Goal: Task Accomplishment & Management: Use online tool/utility

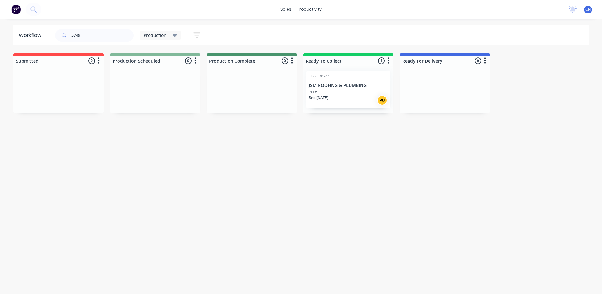
type input "5749"
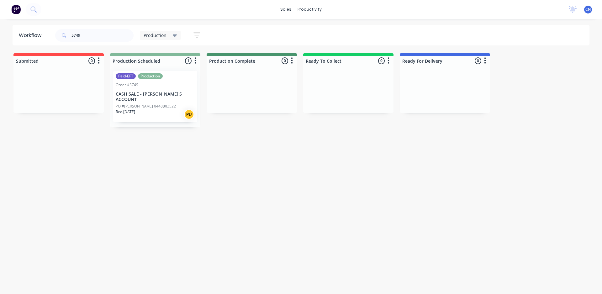
click at [160, 114] on div "Req. [DATE] PU" at bounding box center [155, 114] width 79 height 11
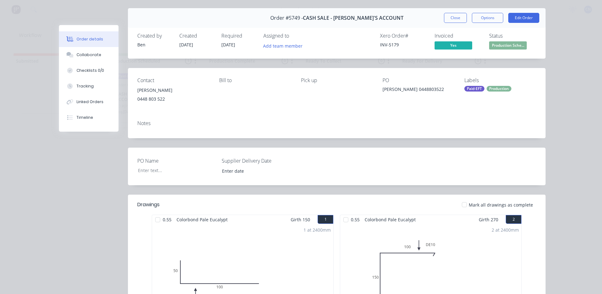
scroll to position [31, 0]
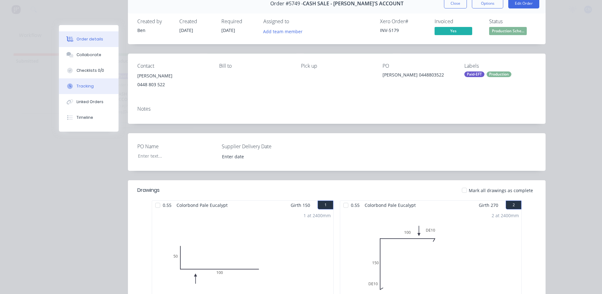
click at [97, 85] on button "Tracking" at bounding box center [89, 86] width 60 height 16
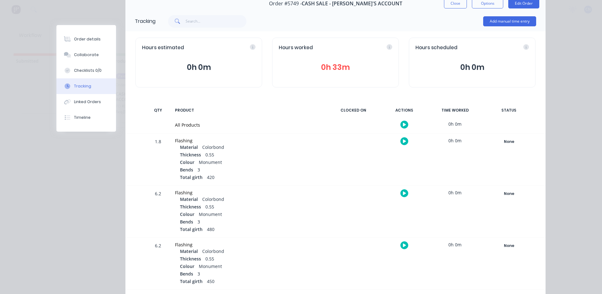
scroll to position [0, 0]
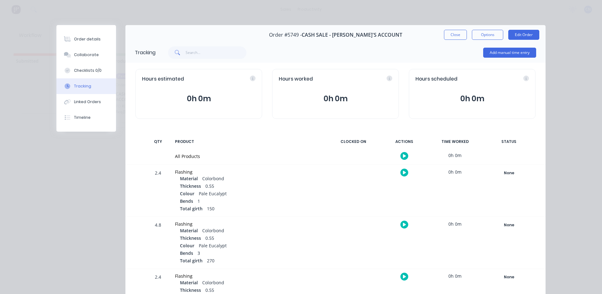
click at [403, 152] on button "button" at bounding box center [405, 156] width 8 height 8
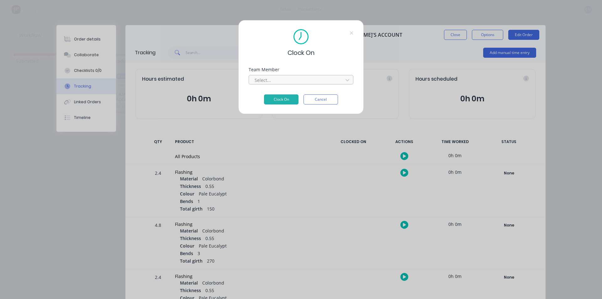
click at [284, 84] on div "Select..." at bounding box center [297, 79] width 90 height 9
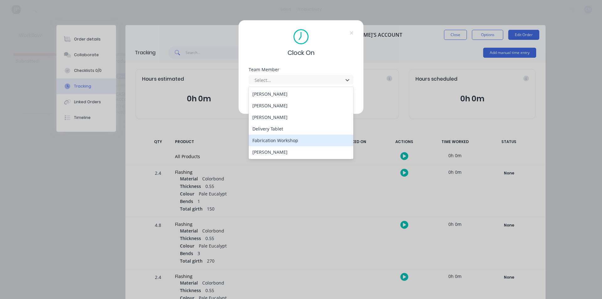
click at [282, 141] on div "Fabrication Workshop" at bounding box center [301, 141] width 105 height 12
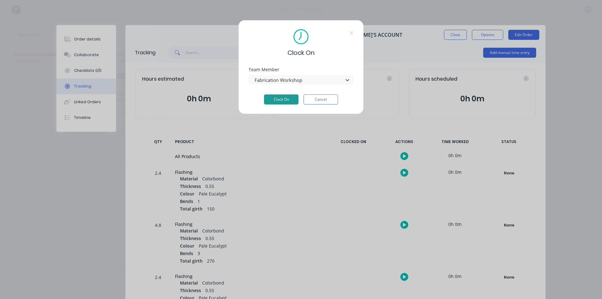
click at [272, 98] on button "Clock On" at bounding box center [281, 99] width 35 height 10
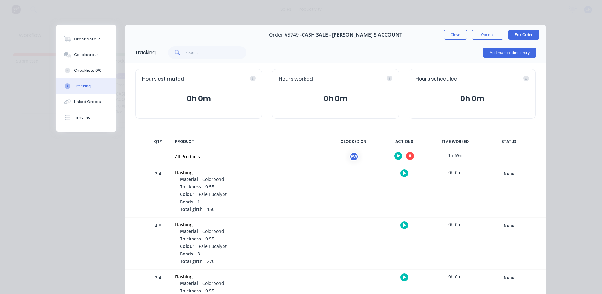
click at [409, 157] on icon "button" at bounding box center [410, 156] width 3 height 3
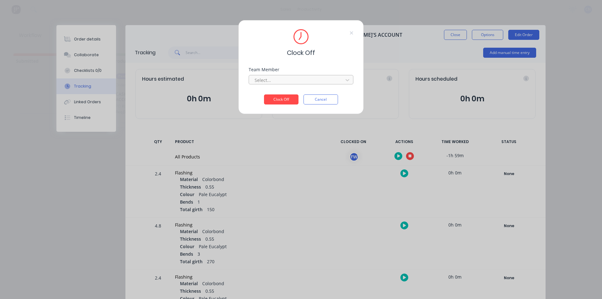
click at [308, 78] on div at bounding box center [297, 80] width 86 height 8
click at [281, 96] on div "Fabrication Workshop" at bounding box center [301, 94] width 105 height 12
click at [282, 98] on button "Clock Off" at bounding box center [281, 99] width 35 height 10
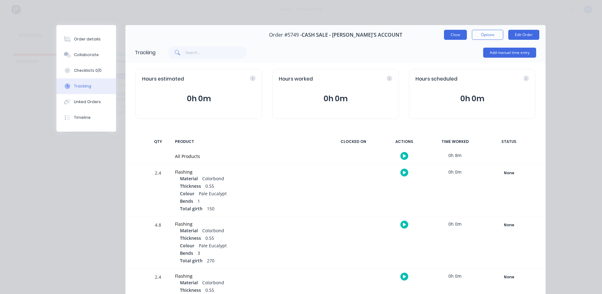
click at [454, 38] on button "Close" at bounding box center [455, 35] width 23 height 10
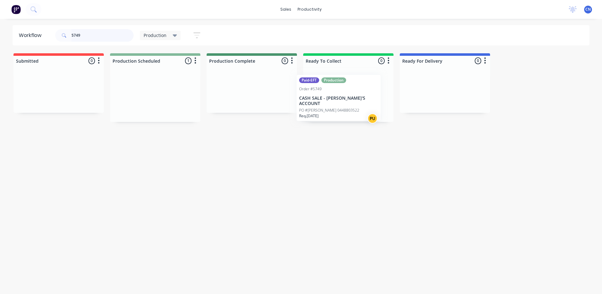
drag, startPoint x: 157, startPoint y: 105, endPoint x: 343, endPoint y: 109, distance: 185.7
click at [343, 109] on div "Submitted 0 Production Scheduled 1 Paid-EFT Production Order #5749 CASH SALE - …" at bounding box center [472, 87] width 955 height 69
drag, startPoint x: 95, startPoint y: 34, endPoint x: 61, endPoint y: 40, distance: 34.6
click at [65, 40] on div "5749" at bounding box center [94, 35] width 78 height 13
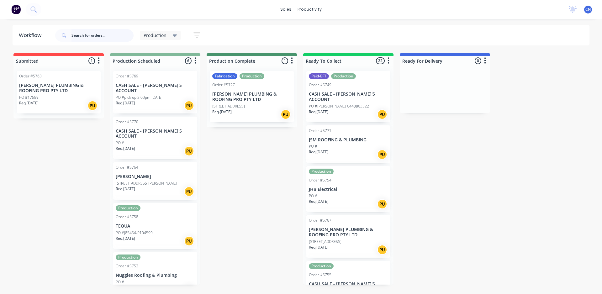
click at [95, 34] on input "text" at bounding box center [103, 35] width 62 height 13
type input "5758"
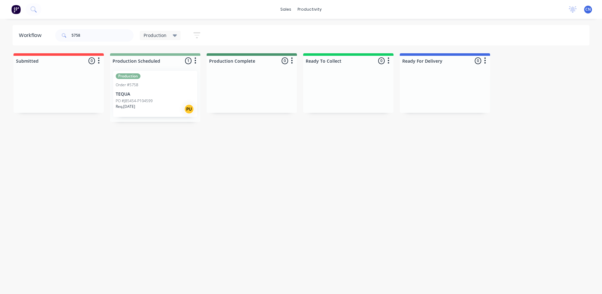
click at [145, 104] on div "Req. [DATE] PU" at bounding box center [155, 109] width 79 height 11
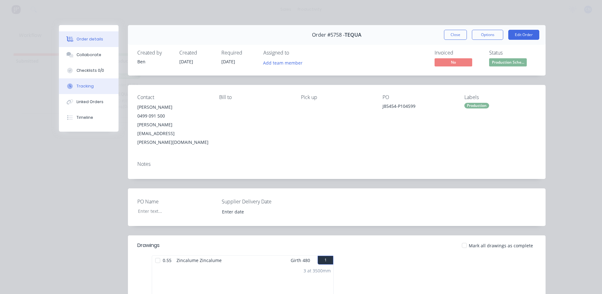
click at [83, 84] on div "Tracking" at bounding box center [85, 86] width 17 height 6
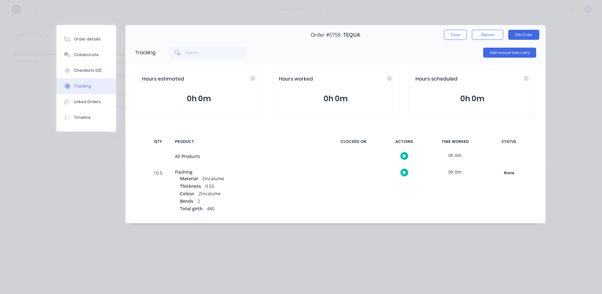
click at [401, 155] on button "button" at bounding box center [405, 156] width 8 height 8
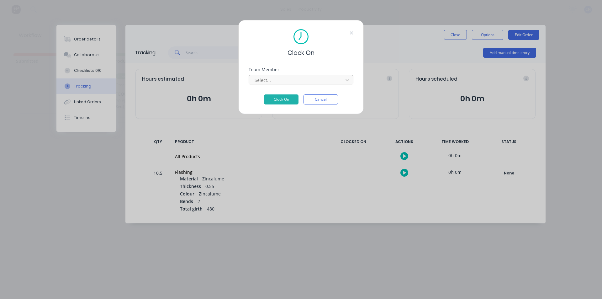
click at [258, 77] on div at bounding box center [297, 80] width 86 height 8
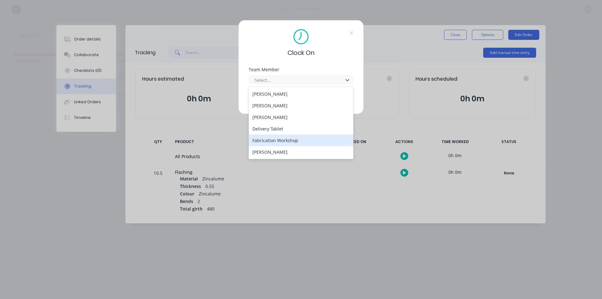
click at [273, 138] on div "Fabrication Workshop" at bounding box center [301, 141] width 105 height 12
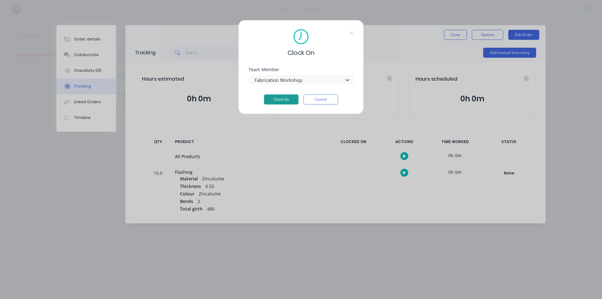
click at [274, 101] on button "Clock On" at bounding box center [281, 99] width 35 height 10
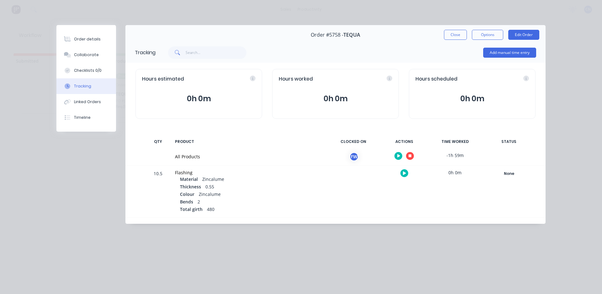
click at [410, 157] on icon "button" at bounding box center [410, 156] width 3 height 3
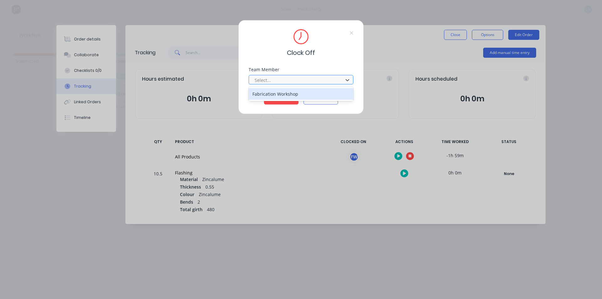
click at [292, 81] on div at bounding box center [297, 80] width 86 height 8
click at [271, 96] on div "Fabrication Workshop" at bounding box center [301, 94] width 105 height 12
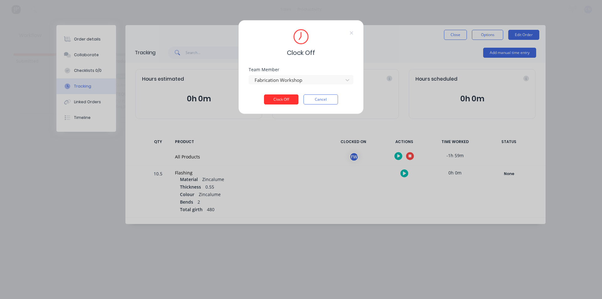
click at [275, 101] on button "Clock Off" at bounding box center [281, 99] width 35 height 10
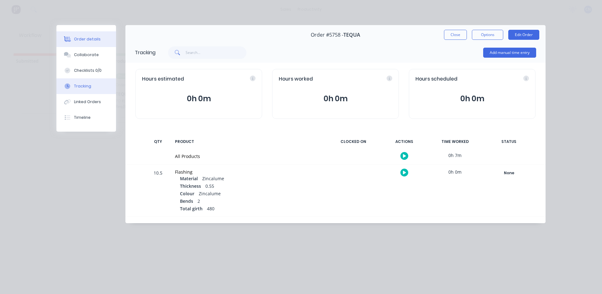
click at [81, 43] on button "Order details" at bounding box center [86, 39] width 60 height 16
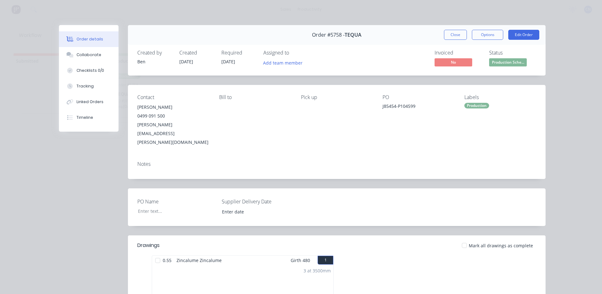
click at [153, 254] on div at bounding box center [157, 260] width 13 height 13
click at [452, 35] on button "Close" at bounding box center [455, 35] width 23 height 10
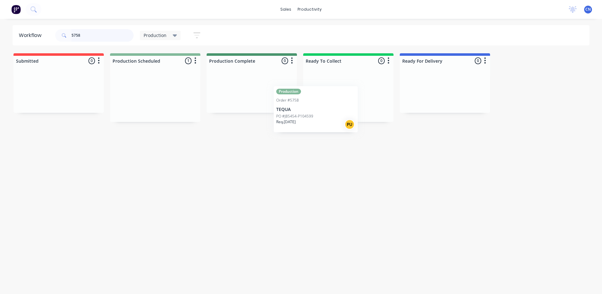
drag, startPoint x: 144, startPoint y: 93, endPoint x: 318, endPoint y: 101, distance: 173.7
click at [318, 102] on div "Submitted 0 Production Scheduled 1 Production Order #5758 TEQUA PO #J85454-P104…" at bounding box center [472, 87] width 955 height 69
drag, startPoint x: 84, startPoint y: 35, endPoint x: 0, endPoint y: 22, distance: 84.6
click at [0, 24] on div "sales productivity sales Sales Orders Customers Price Level Manager productivit…" at bounding box center [301, 128] width 602 height 257
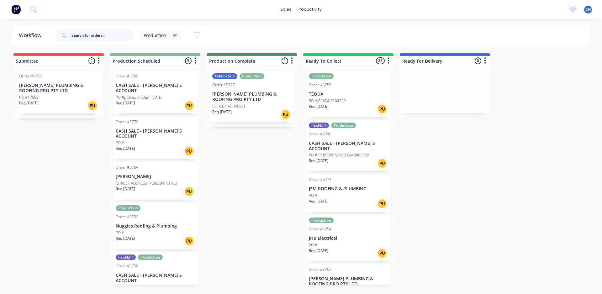
click at [117, 37] on input "text" at bounding box center [103, 35] width 62 height 13
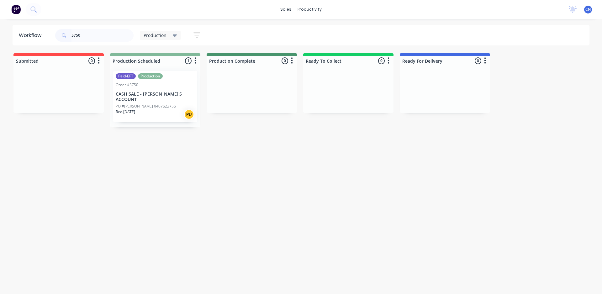
click at [144, 104] on p "PO #[PERSON_NAME] 0407622756" at bounding box center [146, 107] width 60 height 6
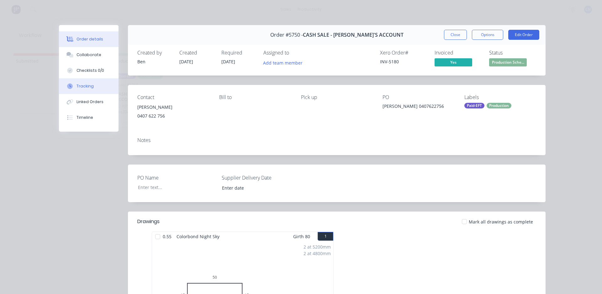
click at [89, 88] on div "Tracking" at bounding box center [85, 86] width 17 height 6
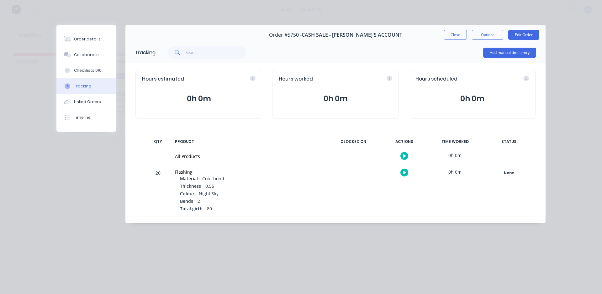
click at [401, 153] on div at bounding box center [404, 155] width 47 height 15
click at [403, 155] on icon "button" at bounding box center [404, 155] width 3 height 3
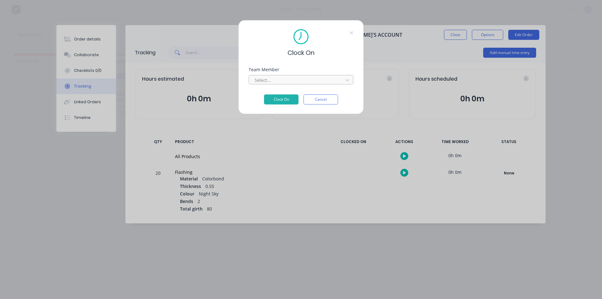
click at [298, 83] on div at bounding box center [297, 80] width 86 height 8
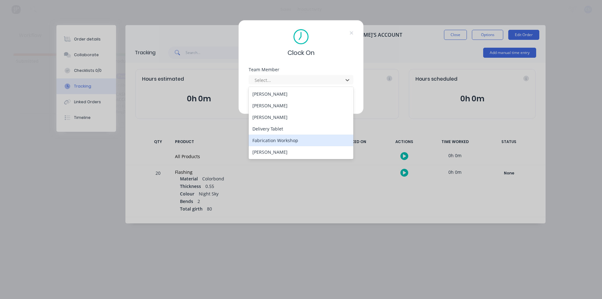
click at [275, 144] on div "Fabrication Workshop" at bounding box center [301, 141] width 105 height 12
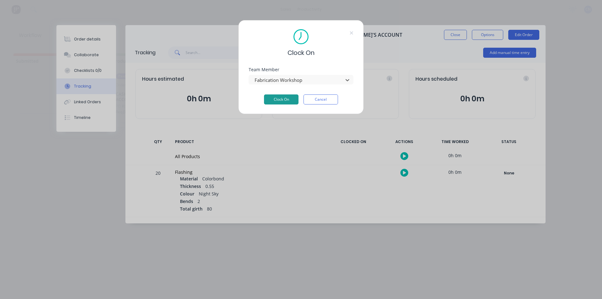
click at [284, 100] on button "Clock On" at bounding box center [281, 99] width 35 height 10
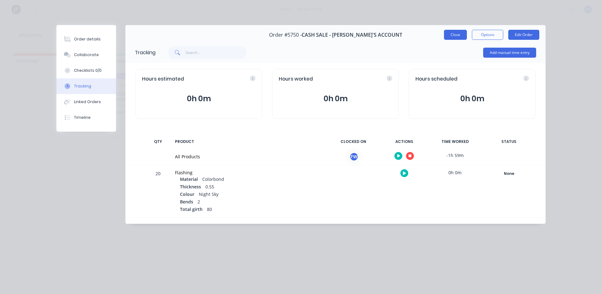
click at [455, 35] on button "Close" at bounding box center [455, 35] width 23 height 10
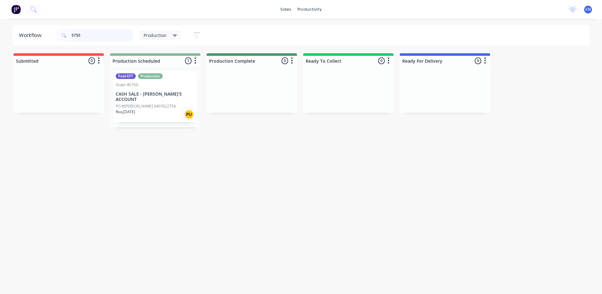
drag, startPoint x: 102, startPoint y: 38, endPoint x: 4, endPoint y: 24, distance: 98.7
click at [6, 25] on div "Workflow 5750 Production Save new view None edit Production (Default) edit Comp…" at bounding box center [301, 35] width 602 height 20
type input "5769"
click at [151, 102] on div "Req. [DATE] PU" at bounding box center [155, 105] width 79 height 11
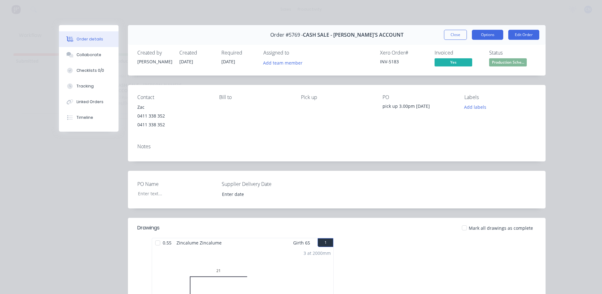
click at [491, 33] on button "Options" at bounding box center [487, 35] width 31 height 10
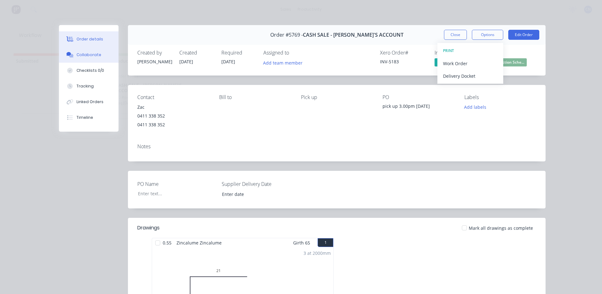
click at [88, 55] on div "Collaborate" at bounding box center [89, 55] width 25 height 6
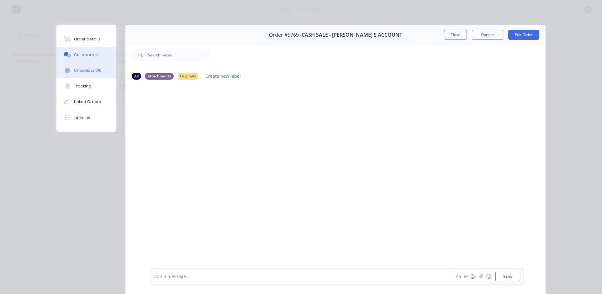
click at [84, 66] on button "Checklists 0/0" at bounding box center [86, 71] width 60 height 16
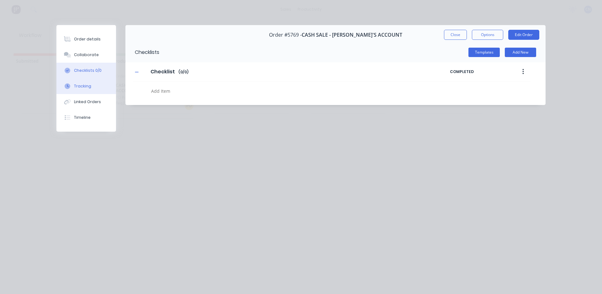
click at [87, 89] on div "Tracking" at bounding box center [82, 86] width 17 height 6
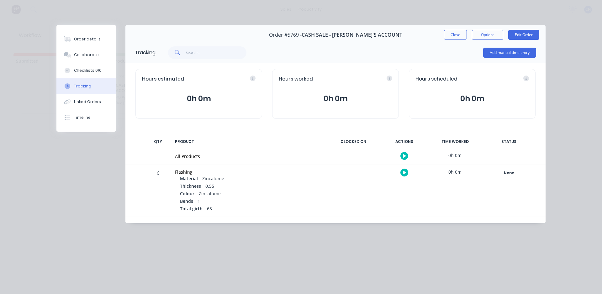
click at [410, 157] on div at bounding box center [404, 155] width 47 height 15
click at [405, 157] on icon "button" at bounding box center [404, 156] width 3 height 4
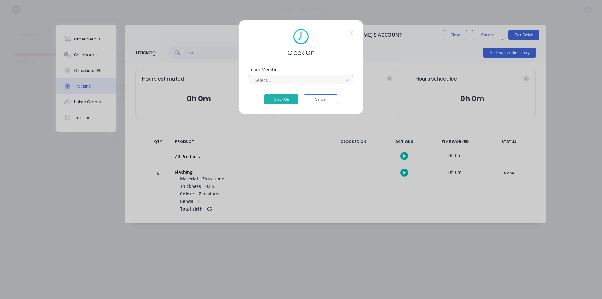
drag, startPoint x: 294, startPoint y: 80, endPoint x: 293, endPoint y: 84, distance: 4.3
click at [294, 81] on div at bounding box center [297, 80] width 86 height 8
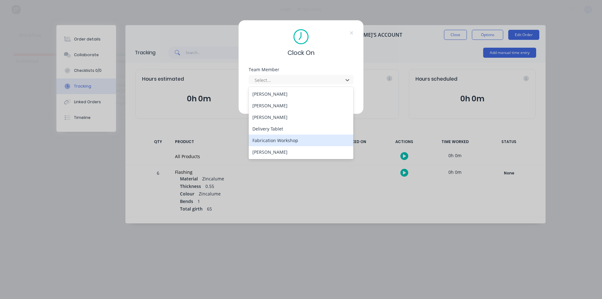
drag, startPoint x: 276, startPoint y: 141, endPoint x: 296, endPoint y: 115, distance: 32.2
click at [276, 140] on div "Fabrication Workshop" at bounding box center [301, 141] width 105 height 12
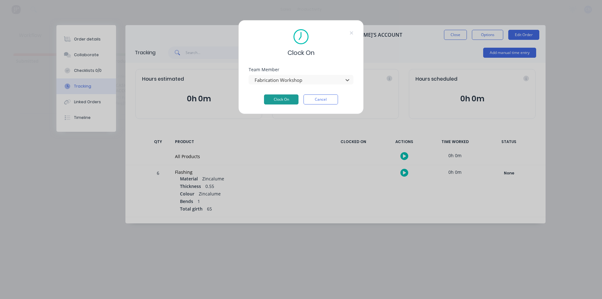
click at [290, 101] on button "Clock On" at bounding box center [281, 99] width 35 height 10
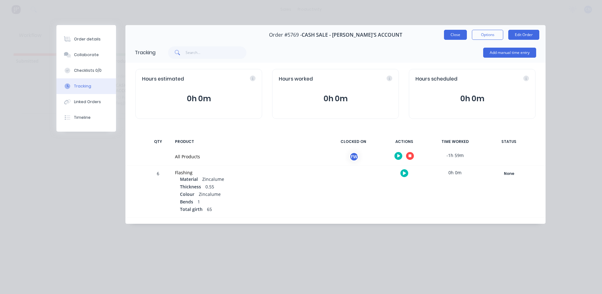
click at [457, 34] on button "Close" at bounding box center [455, 35] width 23 height 10
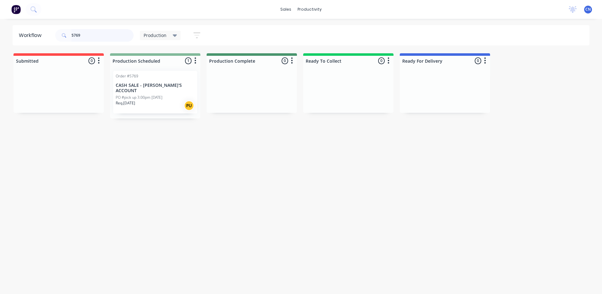
drag, startPoint x: 82, startPoint y: 37, endPoint x: 34, endPoint y: 37, distance: 48.3
click at [37, 37] on header "Workflow 5769 Production Save new view None edit Production (Default) edit Comp…" at bounding box center [301, 35] width 577 height 20
click at [86, 36] on input "5769" at bounding box center [103, 35] width 62 height 13
click at [164, 100] on div "Req. [DATE] PU" at bounding box center [155, 105] width 79 height 11
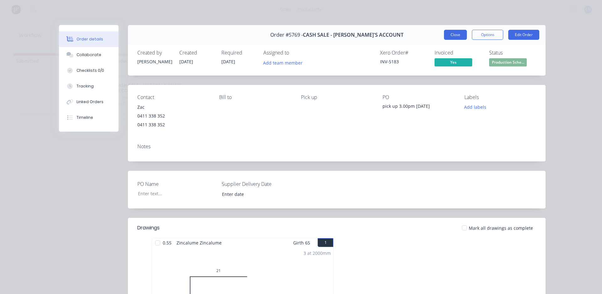
click at [451, 36] on button "Close" at bounding box center [455, 35] width 23 height 10
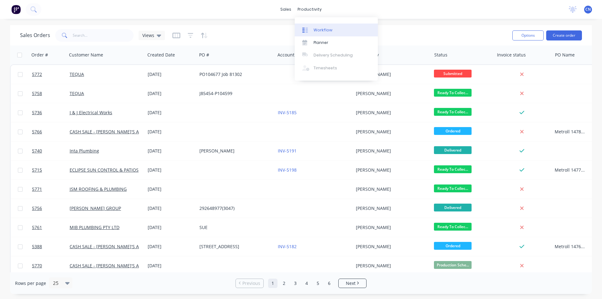
click at [316, 26] on link "Workflow" at bounding box center [336, 30] width 83 height 13
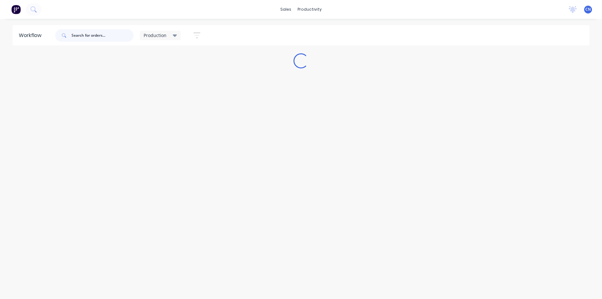
click at [85, 41] on input "text" at bounding box center [103, 35] width 62 height 13
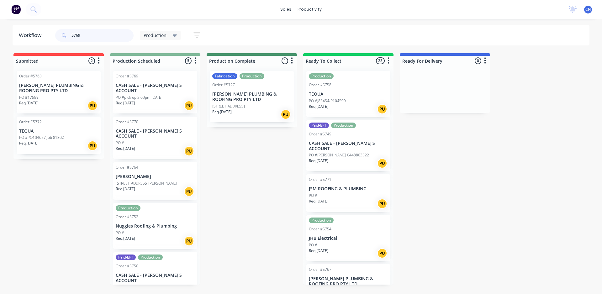
type input "5769"
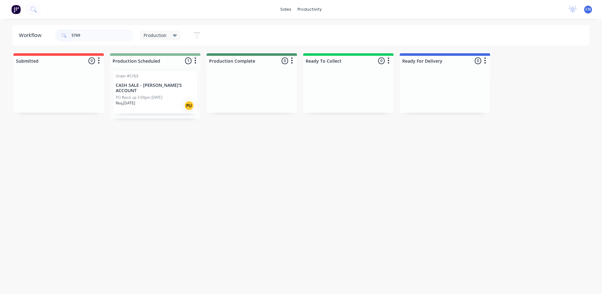
click at [168, 100] on div "Req. [DATE] PU" at bounding box center [155, 105] width 79 height 11
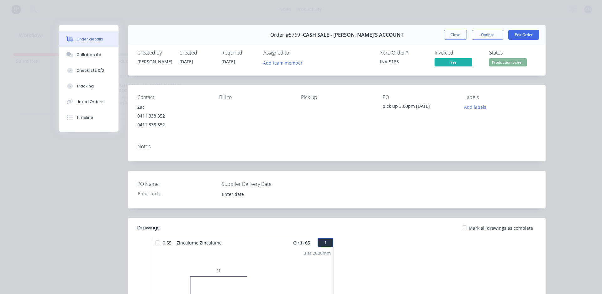
click at [156, 244] on div at bounding box center [157, 243] width 13 height 13
click at [83, 83] on div "Tracking" at bounding box center [85, 86] width 17 height 6
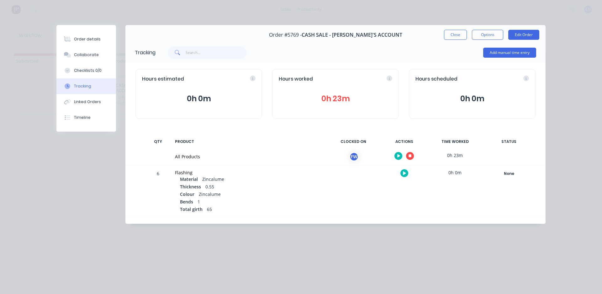
click at [412, 157] on button "button" at bounding box center [410, 156] width 8 height 8
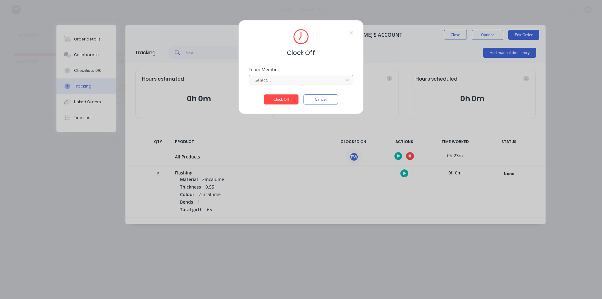
click at [301, 79] on div at bounding box center [297, 80] width 86 height 8
drag, startPoint x: 264, startPoint y: 95, endPoint x: 273, endPoint y: 97, distance: 8.9
click at [264, 95] on div "Fabrication Workshop" at bounding box center [301, 94] width 105 height 12
click at [285, 102] on button "Clock Off" at bounding box center [281, 99] width 35 height 10
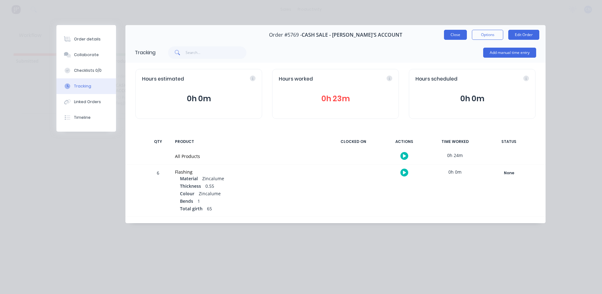
click at [456, 39] on button "Close" at bounding box center [455, 35] width 23 height 10
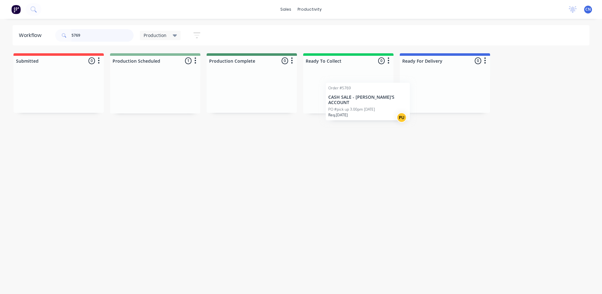
drag, startPoint x: 155, startPoint y: 88, endPoint x: 370, endPoint y: 96, distance: 215.7
click at [370, 97] on div "Submitted 0 Production Scheduled 1 Order #5769 CASH SALE - BEN'S ACCOUNT PO #pi…" at bounding box center [472, 83] width 955 height 60
drag, startPoint x: 92, startPoint y: 33, endPoint x: 0, endPoint y: 36, distance: 92.3
click at [0, 36] on div "Workflow 5769 Production Save new view None edit Production (Default) edit Comp…" at bounding box center [301, 35] width 602 height 20
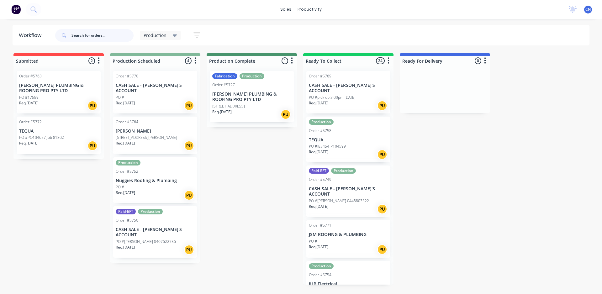
click at [123, 38] on input "text" at bounding box center [103, 35] width 62 height 13
type input "5753"
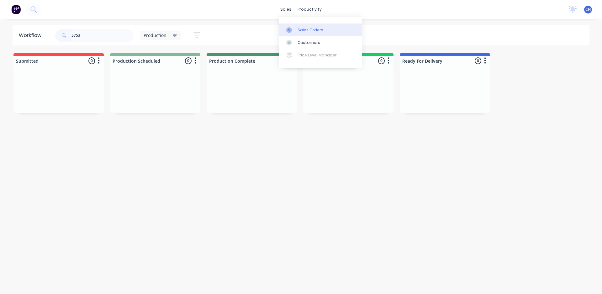
click at [309, 33] on link "Sales Orders" at bounding box center [320, 30] width 83 height 13
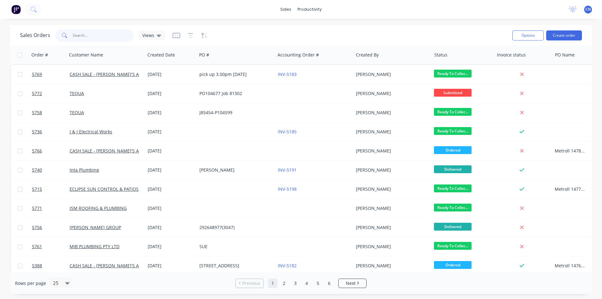
click at [100, 33] on input "text" at bounding box center [103, 35] width 61 height 13
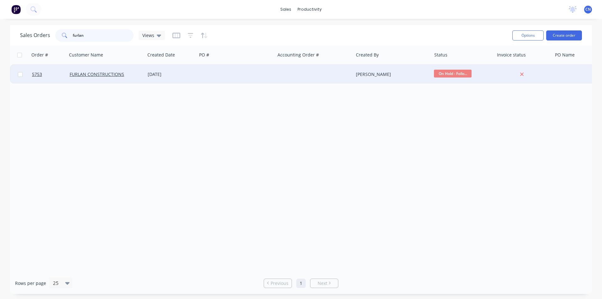
type input "furlan"
click at [111, 79] on div "FURLAN CONSTRUCTIONS" at bounding box center [106, 74] width 78 height 19
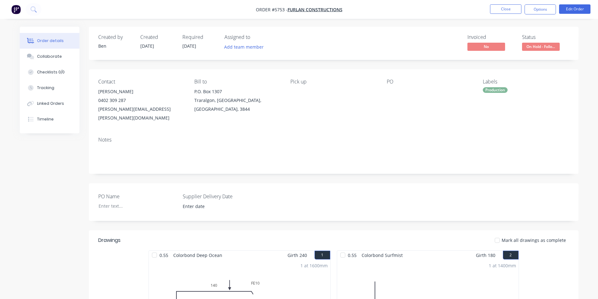
click at [537, 49] on span "On Hold - Follo..." at bounding box center [541, 47] width 38 height 8
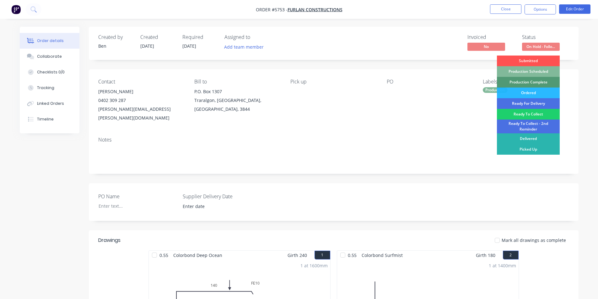
click at [536, 71] on div "Production Scheduled" at bounding box center [528, 71] width 63 height 11
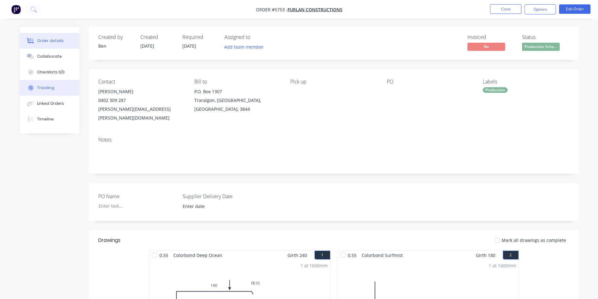
click at [53, 90] on button "Tracking" at bounding box center [50, 88] width 60 height 16
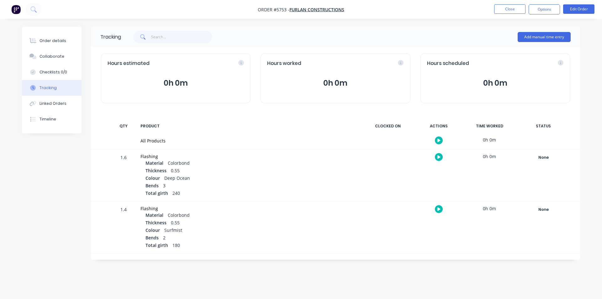
click at [439, 140] on icon "button" at bounding box center [439, 140] width 3 height 3
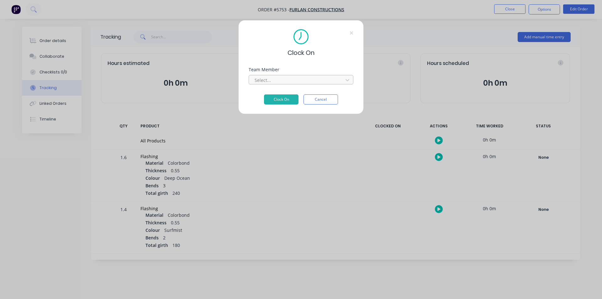
click at [278, 80] on div at bounding box center [297, 80] width 86 height 8
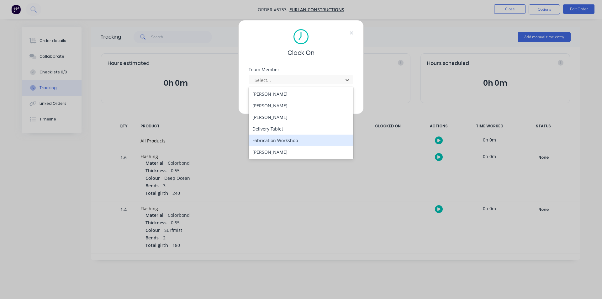
click at [271, 143] on div "Fabrication Workshop" at bounding box center [301, 141] width 105 height 12
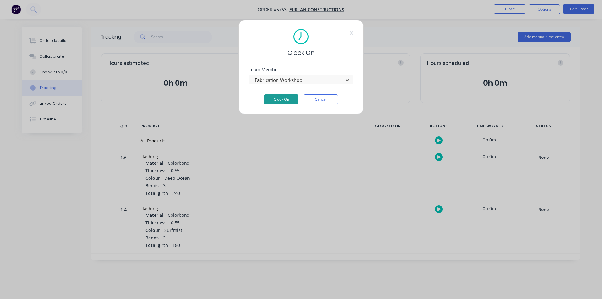
click at [284, 102] on button "Clock On" at bounding box center [281, 99] width 35 height 10
